Goal: Task Accomplishment & Management: Manage account settings

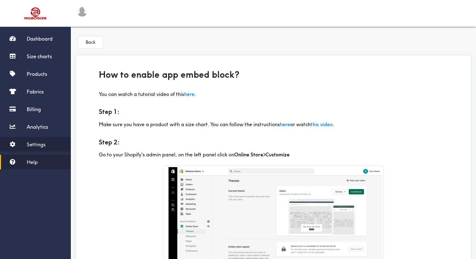
click at [35, 147] on span "Settings" at bounding box center [36, 144] width 19 height 6
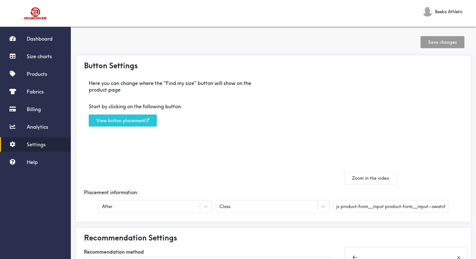
click at [134, 127] on div "Start by clicking on the following button: View button placement" at bounding box center [176, 115] width 185 height 34
click at [134, 125] on button "View button placement" at bounding box center [123, 121] width 68 height 12
click at [144, 118] on button "View button placement" at bounding box center [123, 121] width 68 height 12
click at [46, 67] on link "Products" at bounding box center [35, 74] width 71 height 14
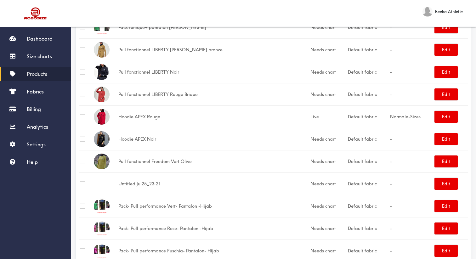
scroll to position [784, 0]
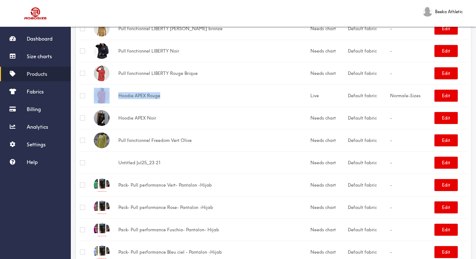
drag, startPoint x: 132, startPoint y: 98, endPoint x: 190, endPoint y: 98, distance: 57.6
click at [190, 98] on tr "Hoodie APEX Rouge Live Default fabric Normale-Sizes Edit" at bounding box center [273, 95] width 389 height 22
copy tr "Hoodie APEX Rouge"
click at [43, 59] on span "Size charts" at bounding box center [39, 56] width 25 height 6
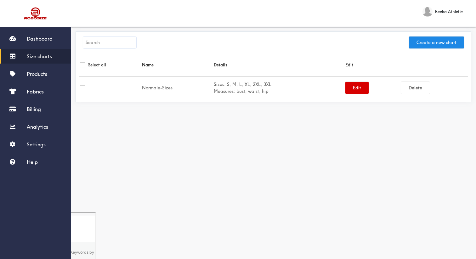
click at [356, 90] on button "Edit" at bounding box center [356, 88] width 23 height 12
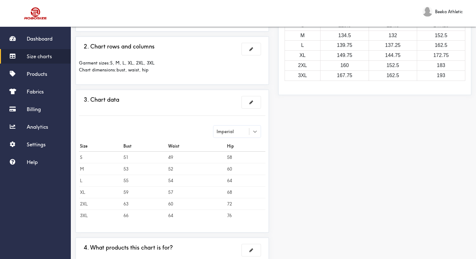
scroll to position [109, 0]
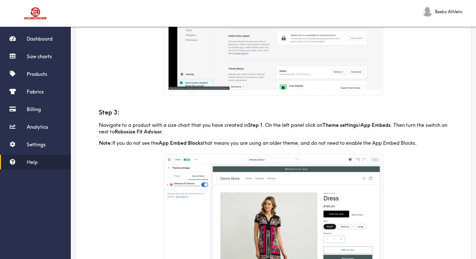
scroll to position [289, 0]
